Goal: Check status: Check status

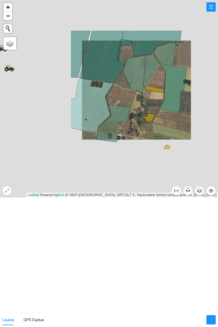
scroll to position [1937, 0]
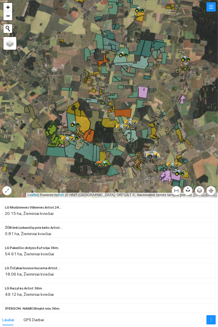
click at [102, 165] on icon at bounding box center [101, 163] width 13 height 7
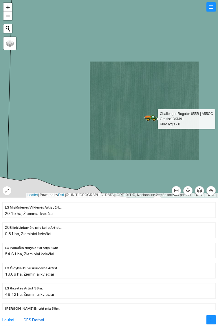
click at [37, 317] on div "GPS Darbai" at bounding box center [33, 320] width 21 height 6
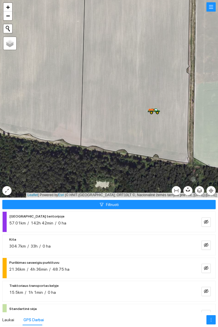
click at [59, 268] on span "48.75 ha" at bounding box center [60, 269] width 17 height 5
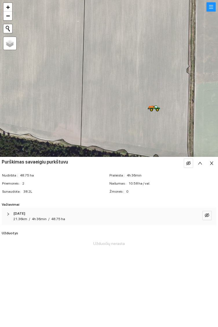
click at [166, 129] on icon at bounding box center [135, 71] width 109 height 183
click at [213, 161] on icon "close" at bounding box center [211, 163] width 5 height 5
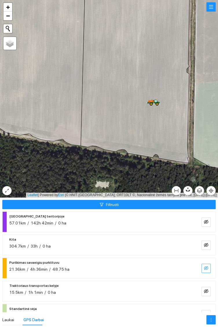
click at [204, 268] on icon "eye-invisible" at bounding box center [205, 268] width 5 height 5
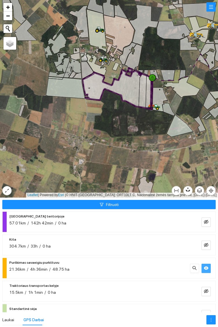
click at [97, 27] on icon at bounding box center [98, 29] width 3 height 4
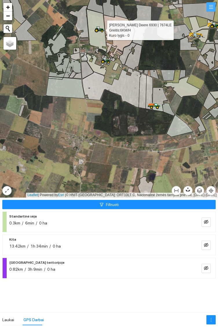
click at [213, 7] on button "button" at bounding box center [210, 6] width 9 height 9
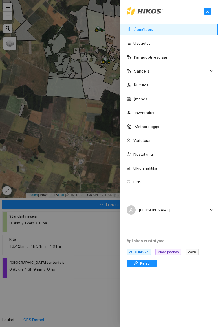
click at [86, 300] on div at bounding box center [109, 163] width 218 height 327
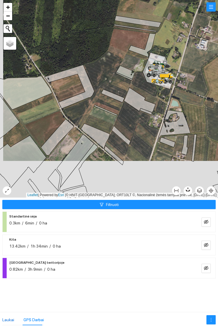
click at [8, 320] on div "Laukai" at bounding box center [8, 320] width 12 height 6
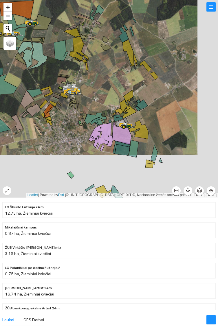
click at [141, 135] on icon at bounding box center [139, 129] width 20 height 19
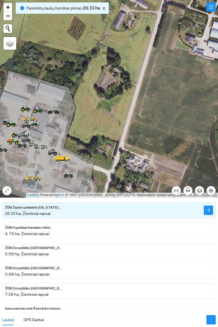
click at [31, 178] on icon at bounding box center [31, 178] width 1 height 2
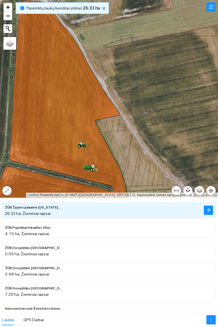
click at [91, 169] on icon at bounding box center [91, 170] width 2 height 2
